Goal: Task Accomplishment & Management: Complete application form

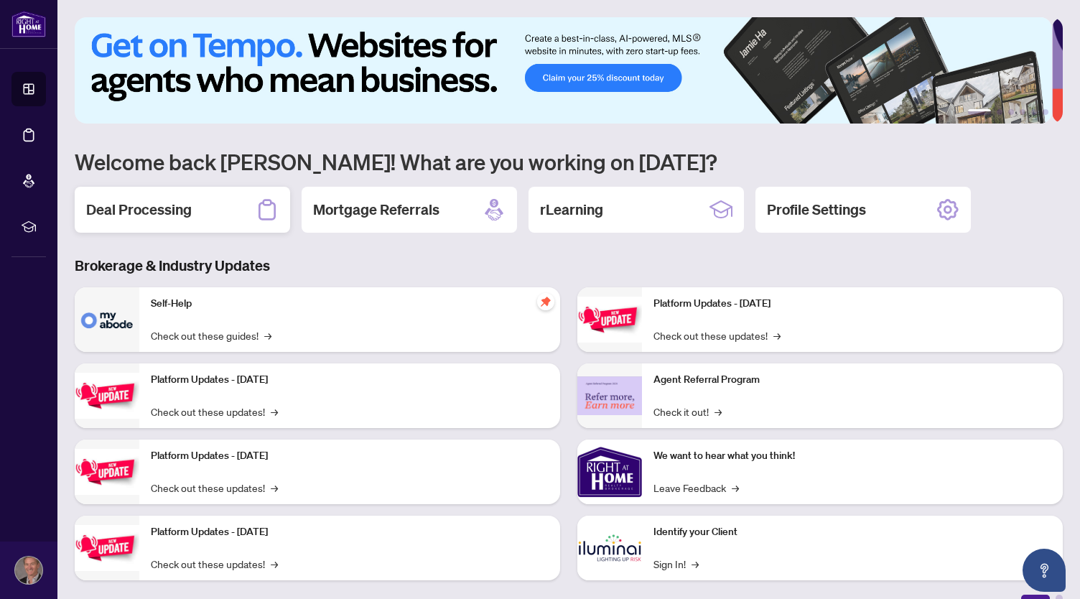
click at [202, 220] on div "Deal Processing" at bounding box center [182, 210] width 215 height 46
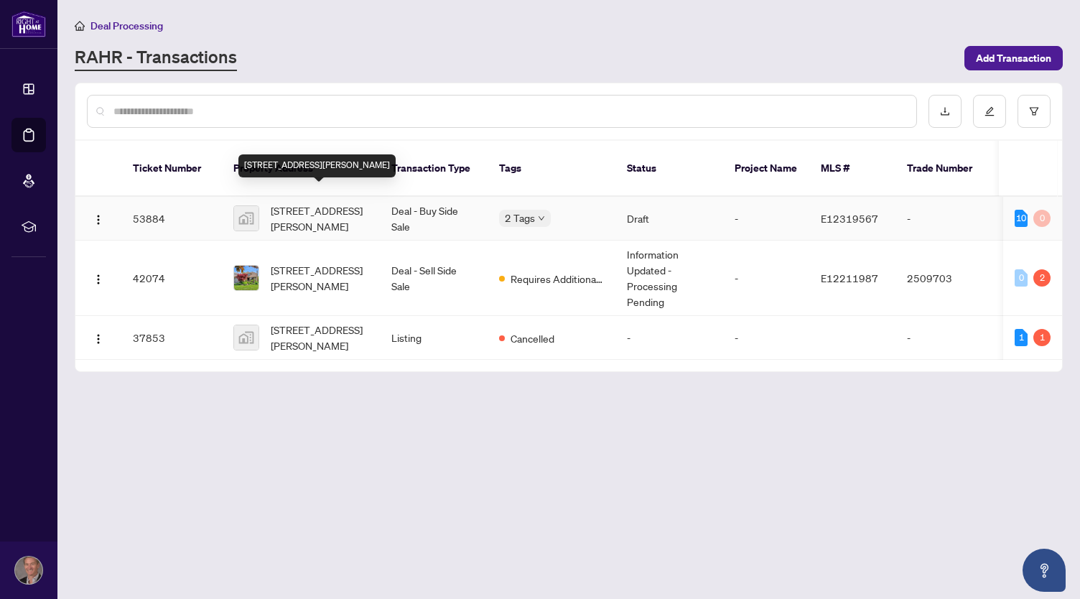
click at [335, 210] on span "[STREET_ADDRESS][PERSON_NAME]" at bounding box center [320, 218] width 98 height 32
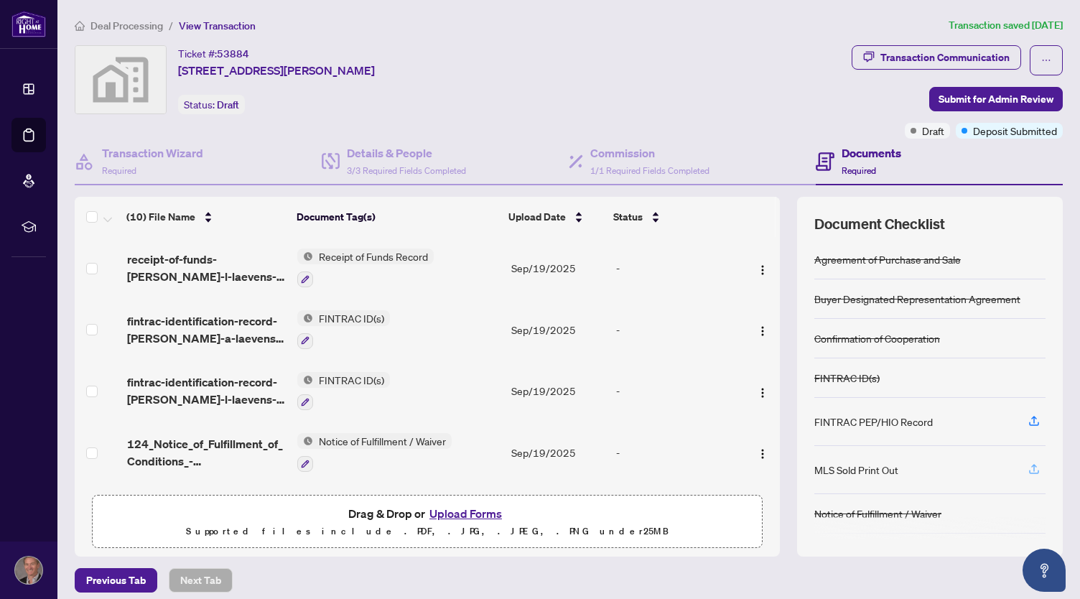
click at [1027, 467] on icon "button" at bounding box center [1033, 468] width 13 height 13
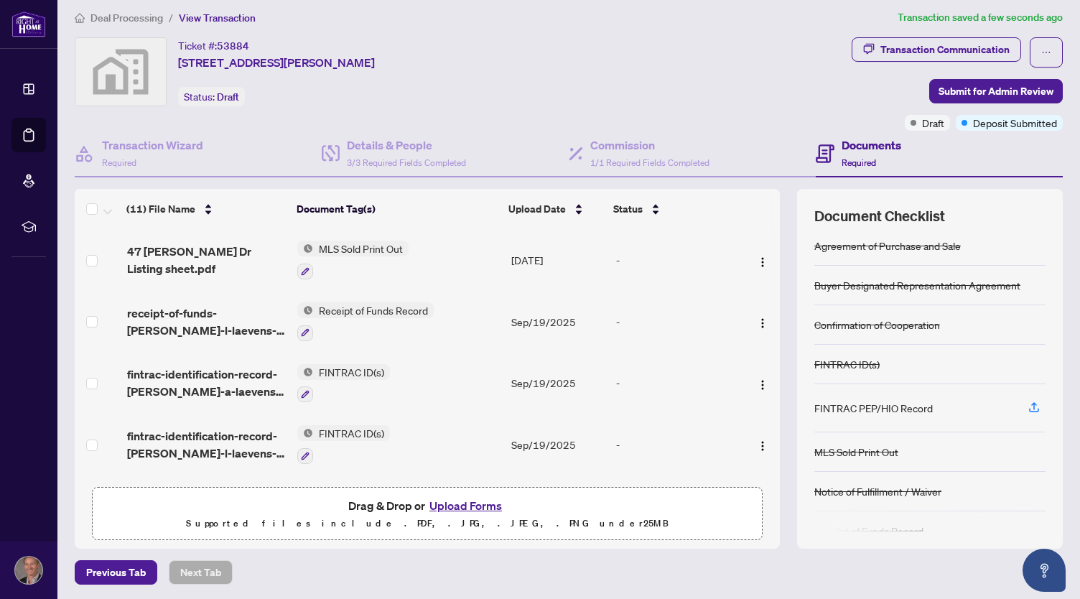
scroll to position [5, 0]
click at [1029, 405] on button "button" at bounding box center [1033, 408] width 23 height 24
click at [1002, 88] on span "Submit for Admin Review" at bounding box center [995, 91] width 115 height 23
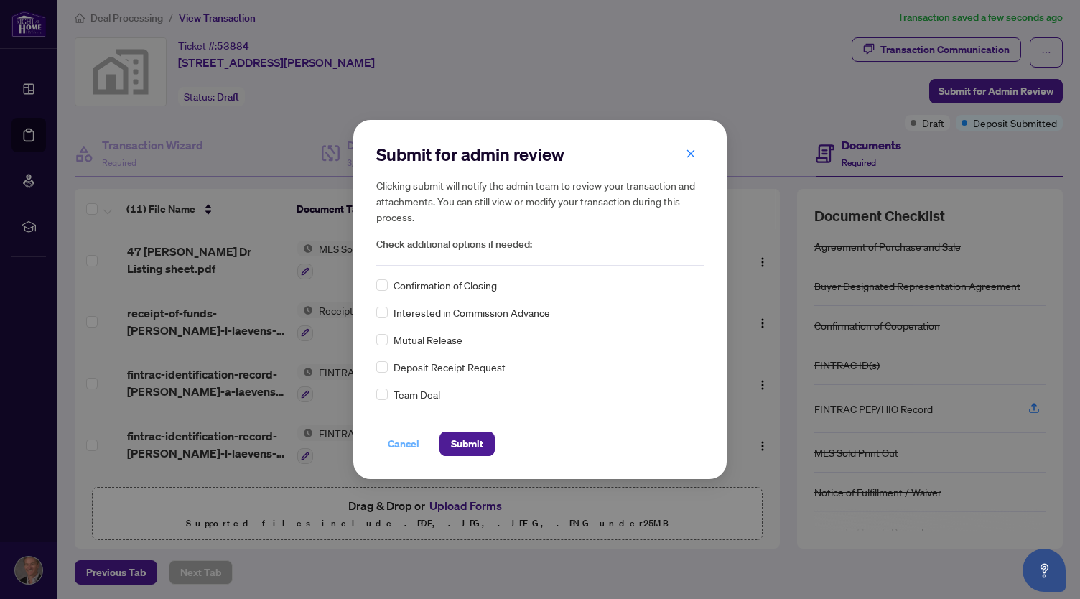
click at [406, 442] on span "Cancel" at bounding box center [404, 443] width 32 height 23
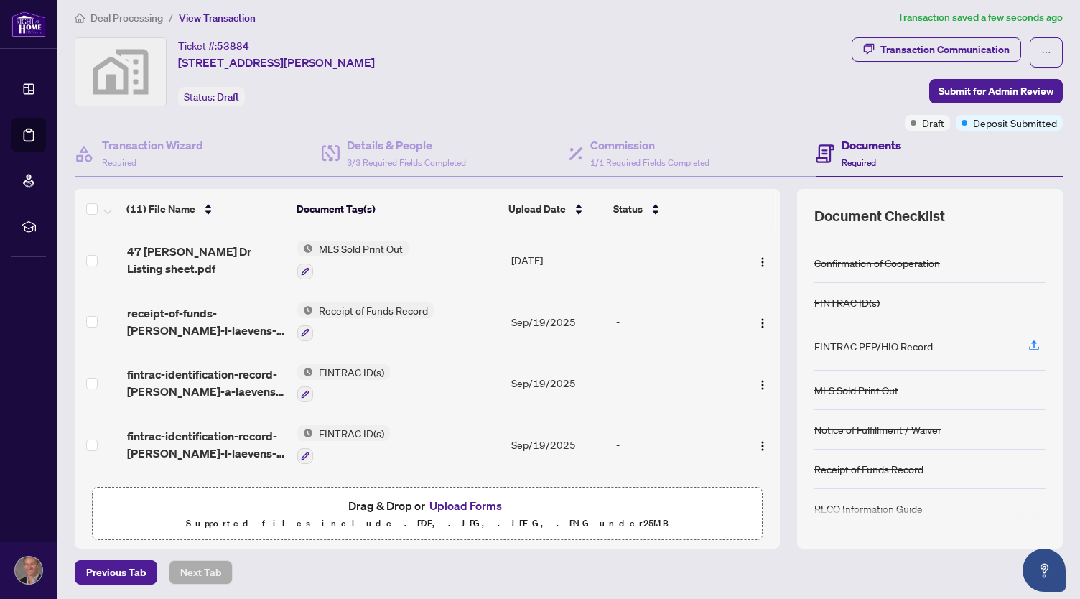
scroll to position [0, 0]
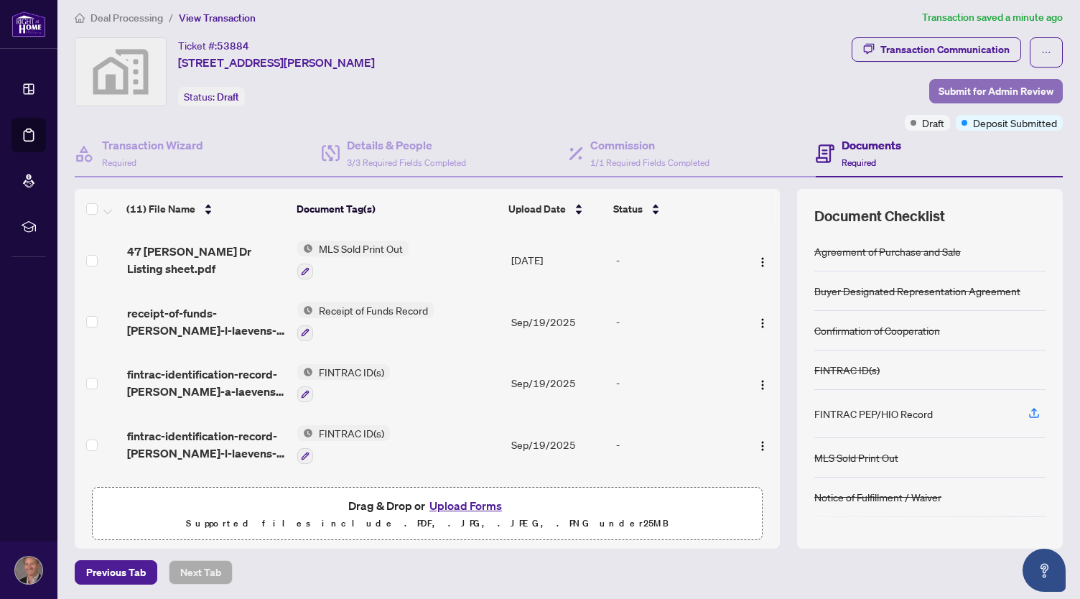
click at [1008, 90] on span "Submit for Admin Review" at bounding box center [995, 91] width 115 height 23
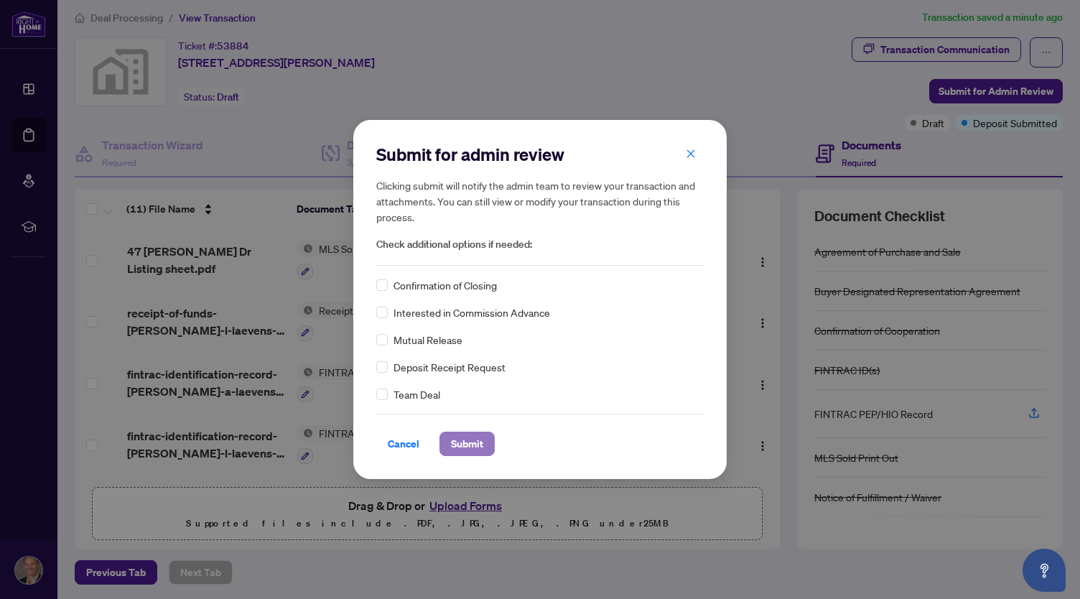
click at [456, 440] on span "Submit" at bounding box center [467, 443] width 32 height 23
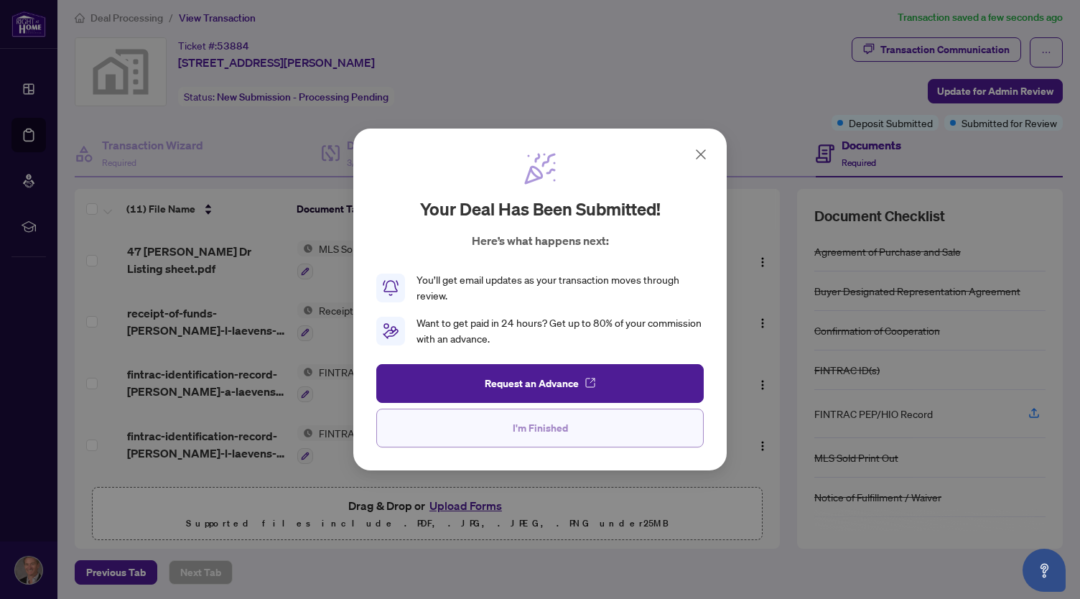
click at [507, 435] on button "I'm Finished" at bounding box center [539, 427] width 327 height 39
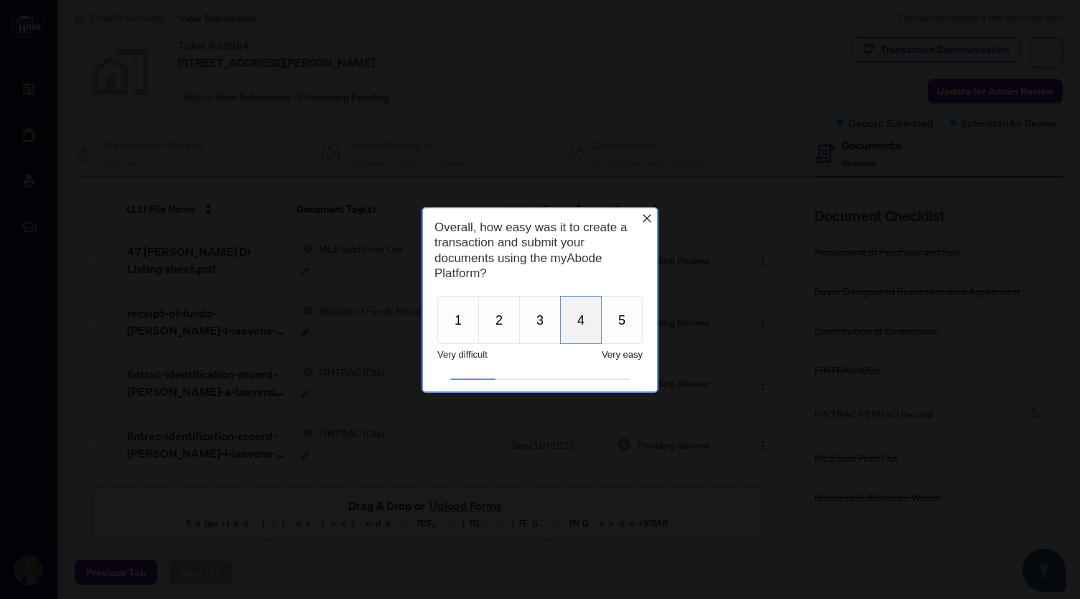
click at [566, 333] on button "4" at bounding box center [581, 319] width 42 height 48
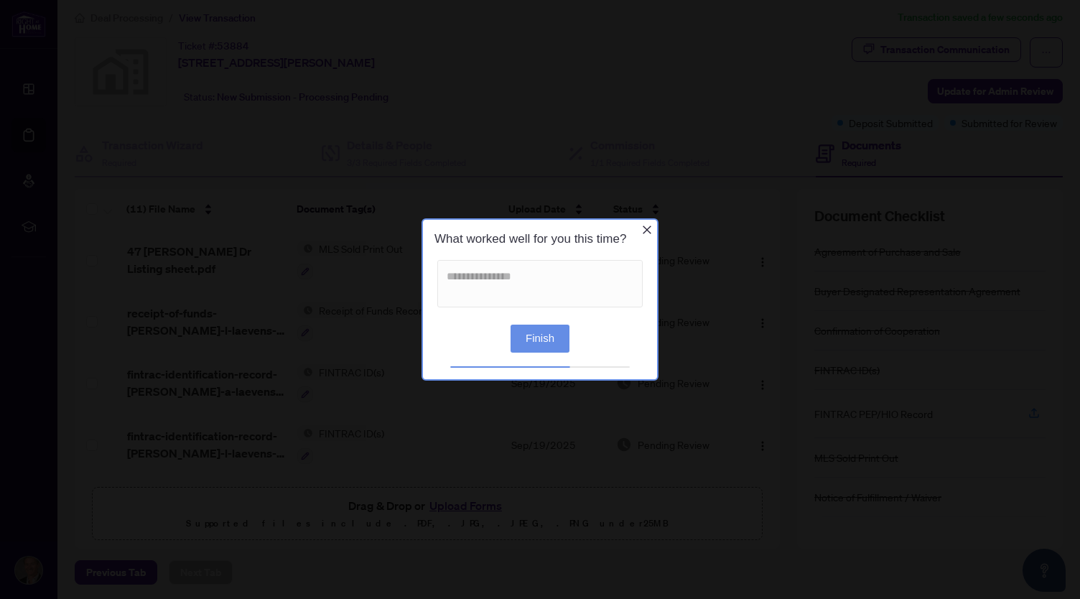
click at [548, 337] on button "Finish" at bounding box center [539, 338] width 59 height 28
